Goal: Task Accomplishment & Management: Manage account settings

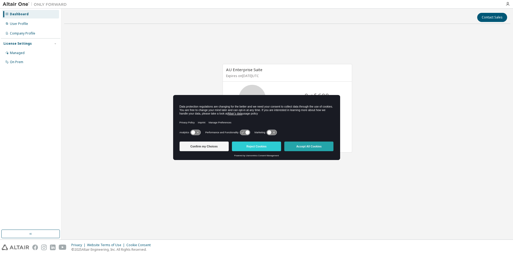
click at [314, 148] on button "Accept All Cookies" at bounding box center [308, 146] width 49 height 10
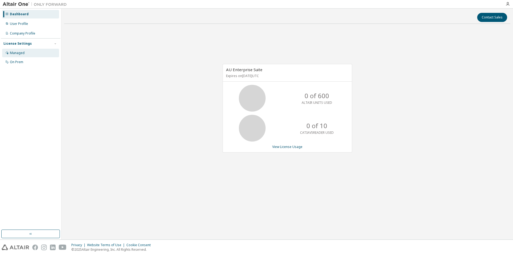
click at [37, 51] on div "Managed" at bounding box center [30, 53] width 57 height 9
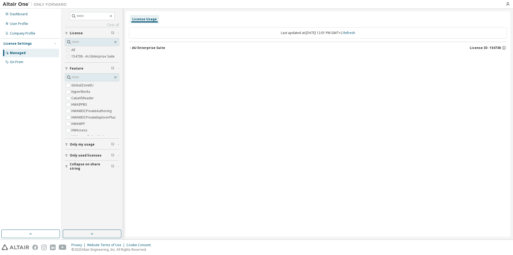
click at [78, 50] on div "All 154738 - AU Enterprise Suite" at bounding box center [92, 53] width 54 height 13
click at [142, 47] on div "AU Enterprise Suite" at bounding box center [148, 48] width 33 height 4
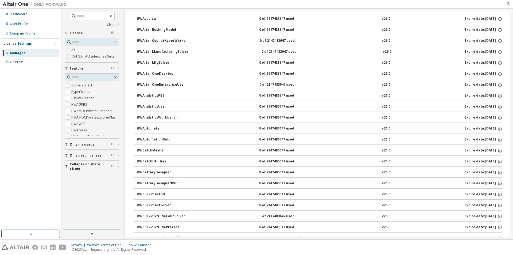
scroll to position [80, 0]
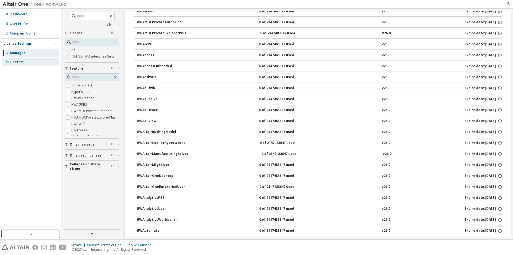
click at [32, 61] on div "On Prem" at bounding box center [30, 62] width 57 height 9
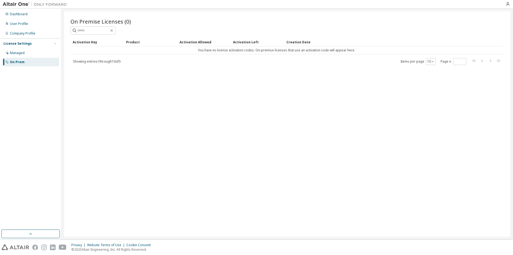
click at [18, 4] on img at bounding box center [36, 4] width 67 height 5
